Goal: Information Seeking & Learning: Learn about a topic

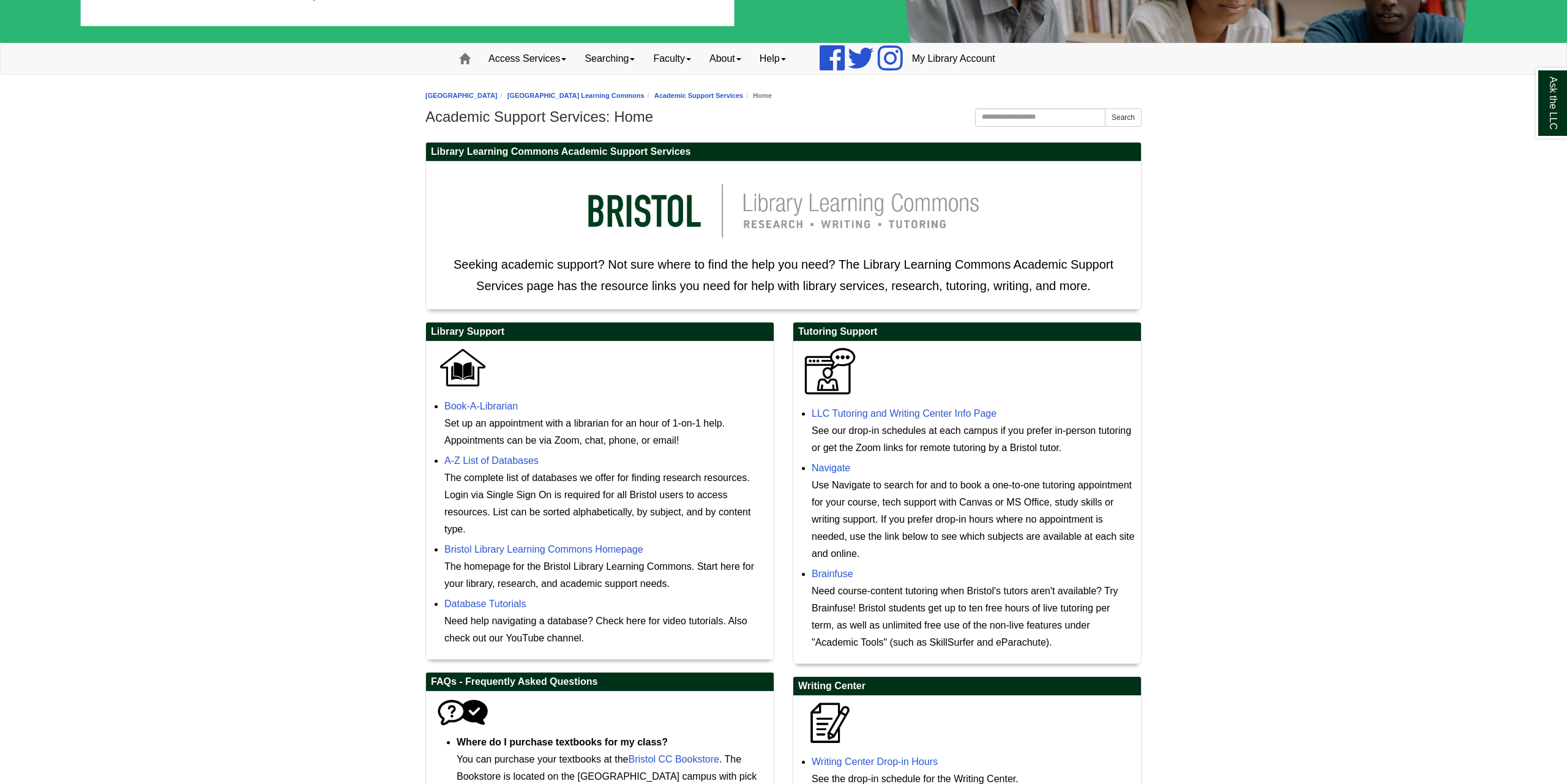
scroll to position [309, 0]
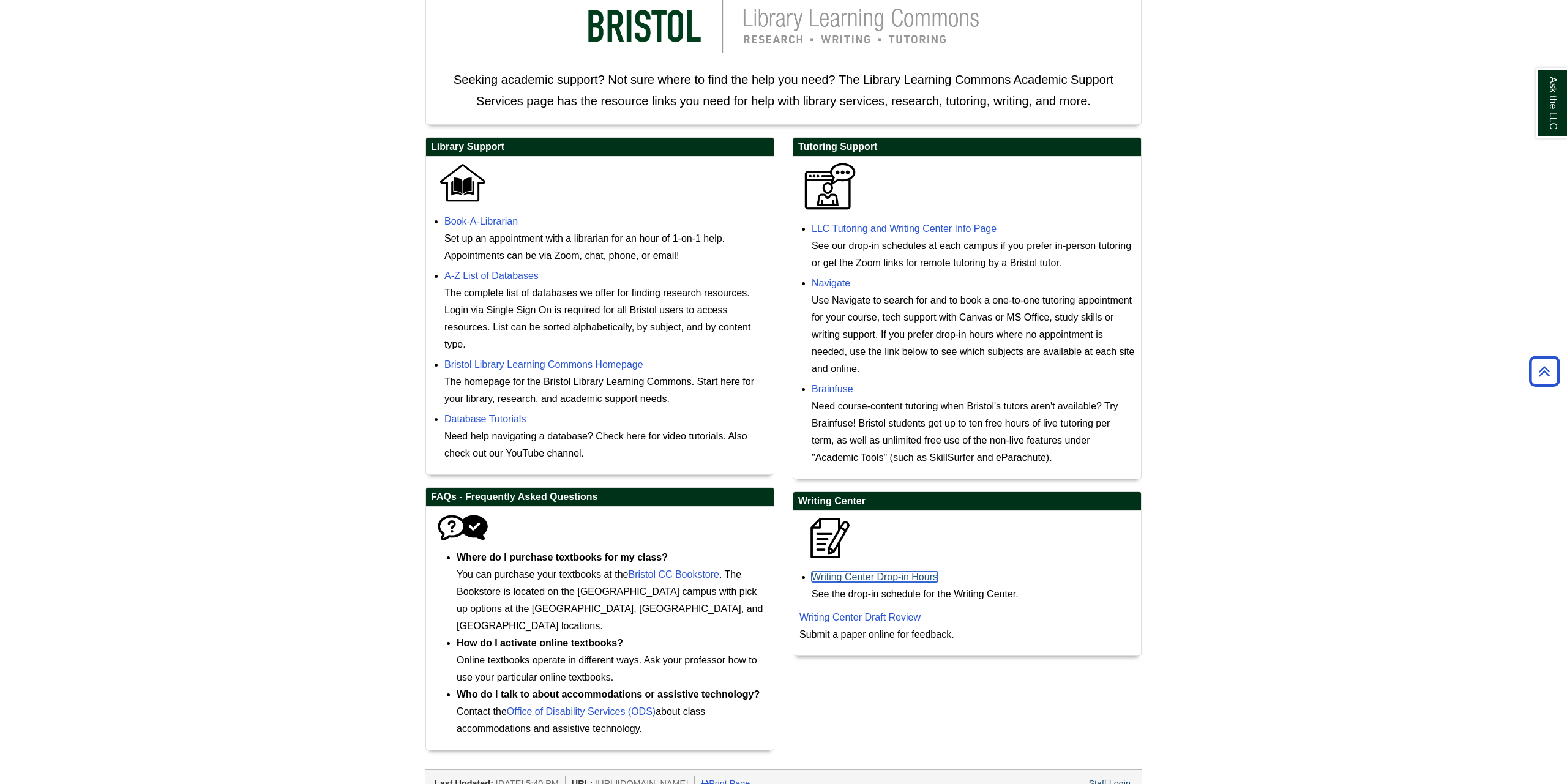
click at [853, 574] on link "Writing Center Drop-in Hours" at bounding box center [875, 577] width 126 height 10
click at [824, 619] on link "Writing Center Draft Review" at bounding box center [861, 617] width 121 height 10
click at [1014, 495] on h2 "Writing Center" at bounding box center [967, 502] width 348 height 19
click at [870, 580] on link "Writing Center Drop-in Hours" at bounding box center [875, 577] width 126 height 10
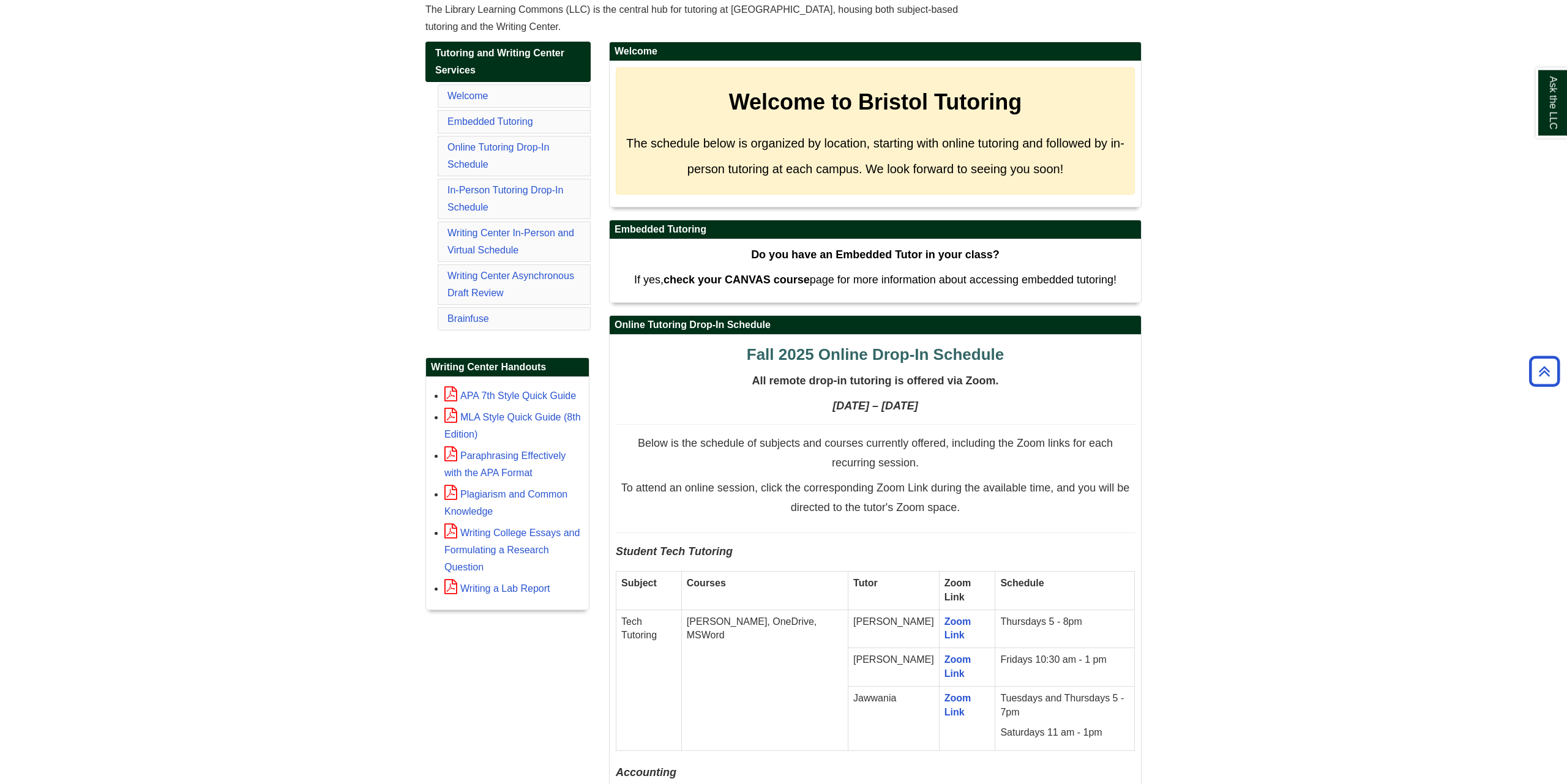
scroll to position [249, 0]
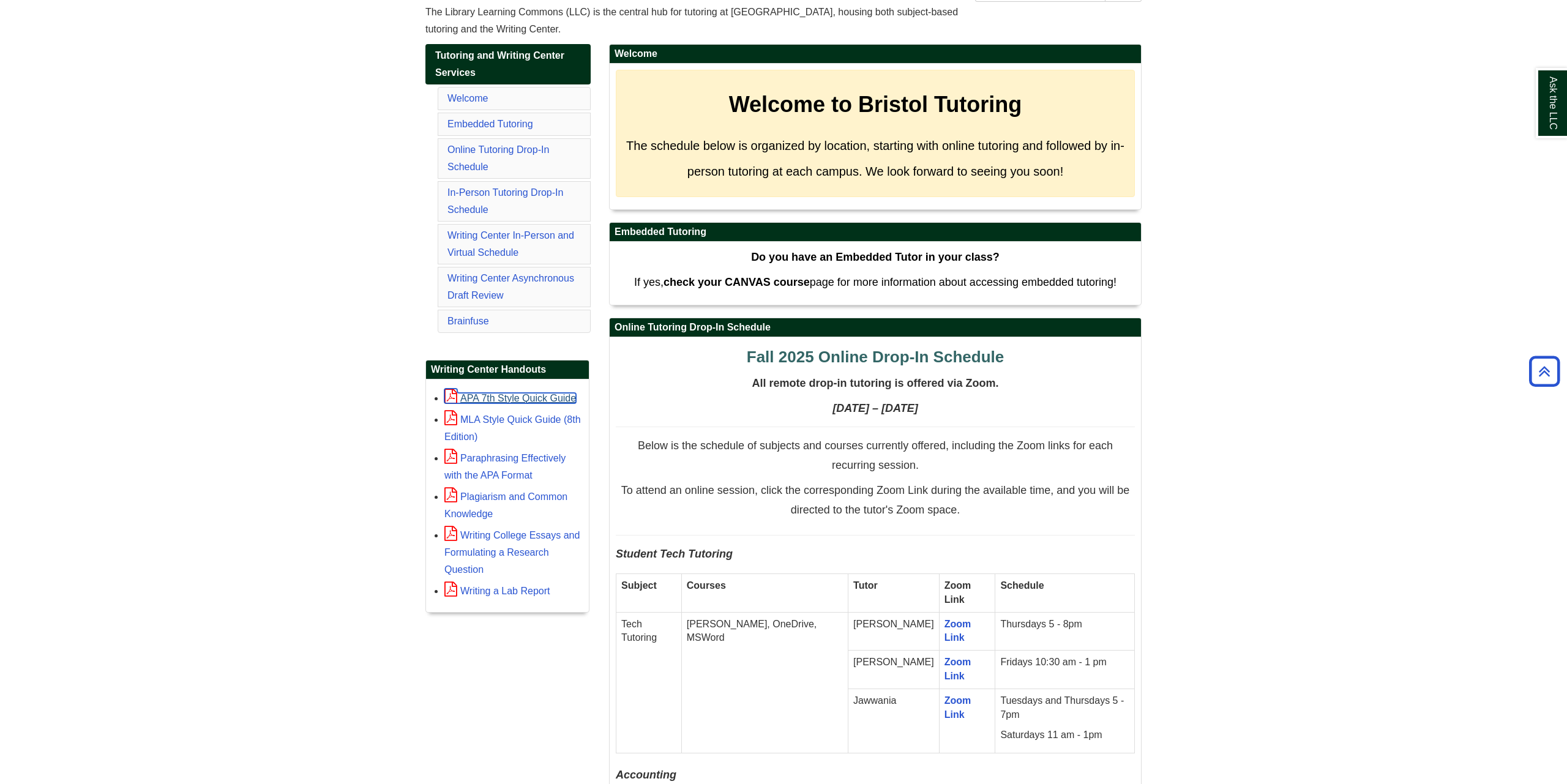
click at [566, 395] on link "APA 7th Style Quick Guide" at bounding box center [510, 398] width 132 height 10
click at [512, 421] on link "MLA Style Quick Guide (8th Edition)" at bounding box center [512, 428] width 136 height 27
click at [535, 497] on link "Plagiarism and Common Knowledge" at bounding box center [506, 505] width 123 height 27
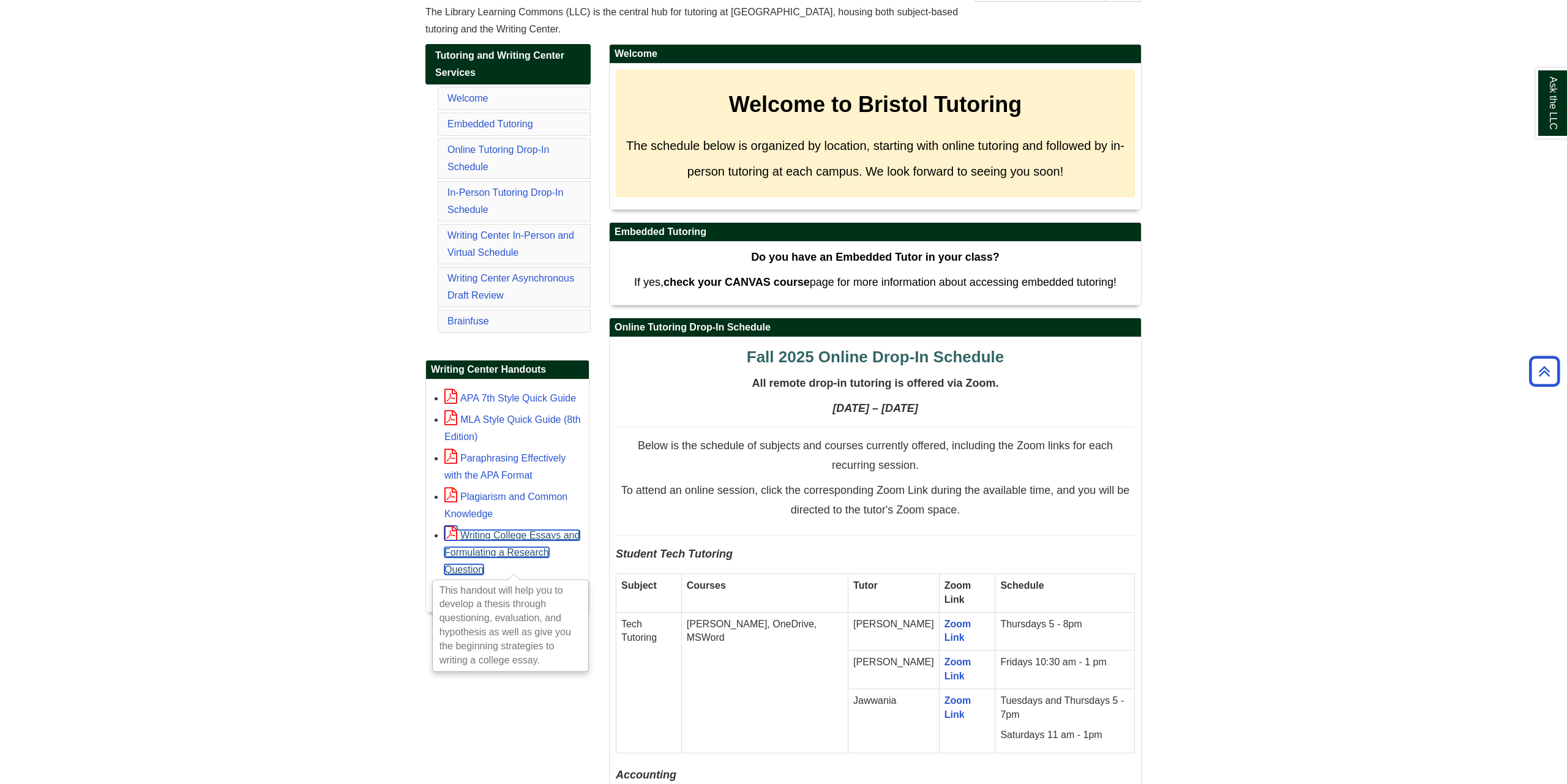
click at [564, 535] on link "Writing College Essays and Formulating a Research Question" at bounding box center [512, 552] width 136 height 44
click at [518, 589] on link "Writing a Lab Report" at bounding box center [497, 591] width 105 height 10
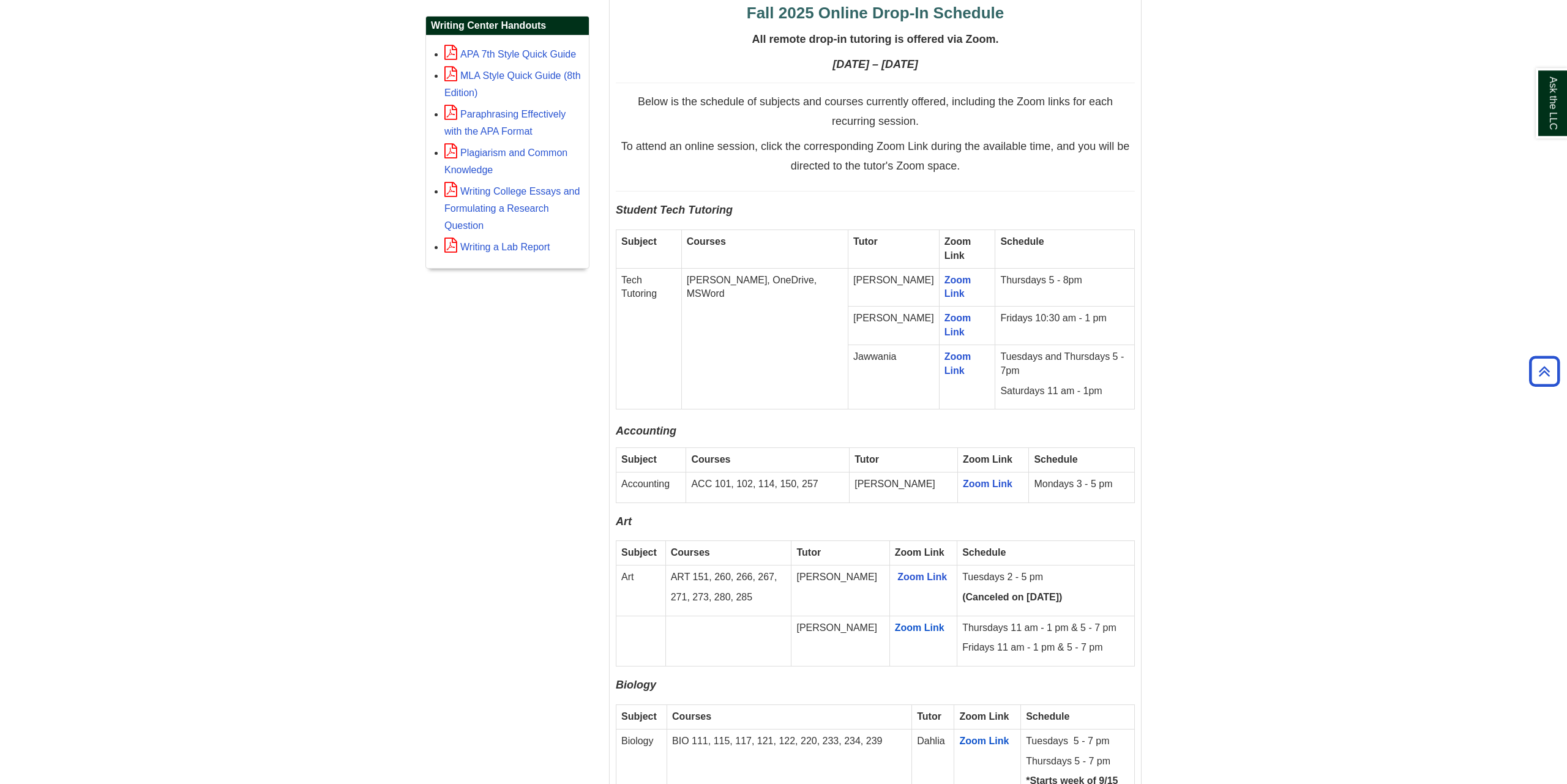
scroll to position [686, 0]
